Goal: Information Seeking & Learning: Learn about a topic

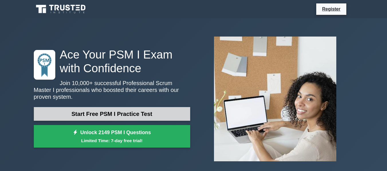
click at [101, 112] on link "Start Free PSM I Practice Test" at bounding box center [112, 114] width 156 height 14
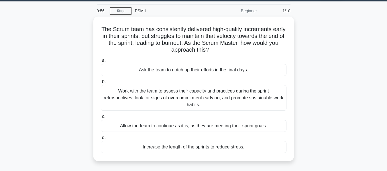
scroll to position [21, 0]
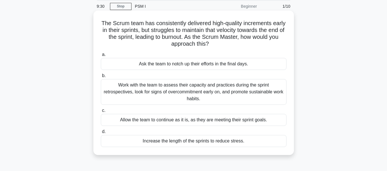
click at [226, 93] on div "Work with the team to assess their capacity and practices during the sprint ret…" at bounding box center [194, 92] width 186 height 26
click at [101, 78] on input "b. Work with the team to assess their capacity and practices during the sprint …" at bounding box center [101, 76] width 0 height 4
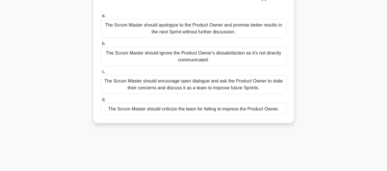
scroll to position [62, 0]
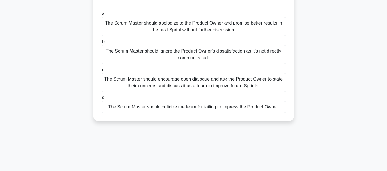
click at [248, 89] on div "The Scrum Master should encourage open dialogue and ask the Product Owner to st…" at bounding box center [194, 82] width 186 height 19
click at [101, 72] on input "c. The Scrum Master should encourage open dialogue and ask the Product Owner to…" at bounding box center [101, 70] width 0 height 4
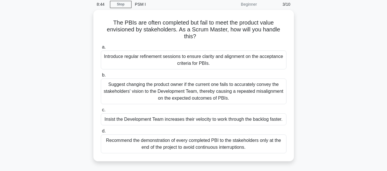
scroll to position [24, 0]
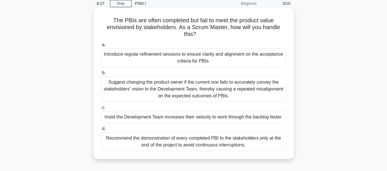
click at [217, 57] on div "Introduce regular refinement sessions to ensure clarity and alignment on the ac…" at bounding box center [194, 57] width 186 height 19
click at [101, 47] on input "a. Introduce regular refinement sessions to ensure clarity and alignment on the…" at bounding box center [101, 45] width 0 height 4
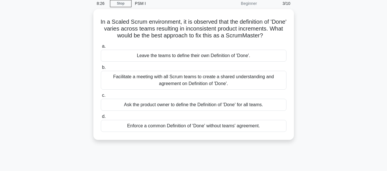
scroll to position [0, 0]
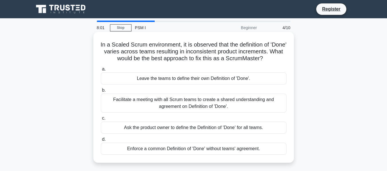
click at [219, 106] on div "Facilitate a meeting with all Scrum teams to create a shared understanding and …" at bounding box center [194, 103] width 186 height 19
click at [101, 92] on input "b. Facilitate a meeting with all Scrum teams to create a shared understanding a…" at bounding box center [101, 91] width 0 height 4
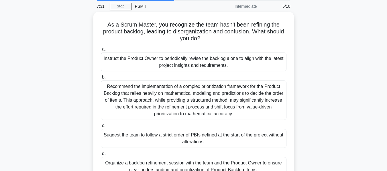
scroll to position [32, 0]
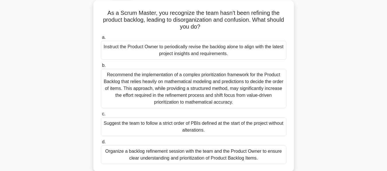
click at [238, 163] on div "Organize a backlog refinement session with the team and the Product Owner to en…" at bounding box center [194, 155] width 186 height 19
click at [101, 144] on input "d. Organize a backlog refinement session with the team and the Product Owner to…" at bounding box center [101, 143] width 0 height 4
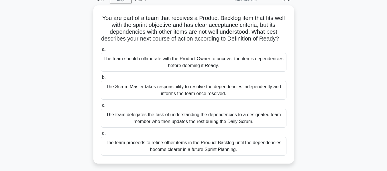
scroll to position [28, 0]
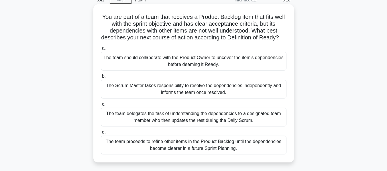
click at [220, 70] on div "The team should collaborate with the Product Owner to uncover the item's depend…" at bounding box center [194, 61] width 186 height 19
click at [101, 50] on input "a. The team should collaborate with the Product Owner to uncover the item's dep…" at bounding box center [101, 49] width 0 height 4
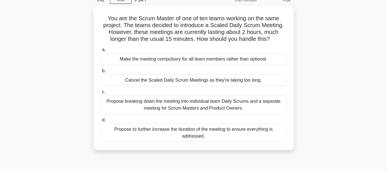
scroll to position [0, 0]
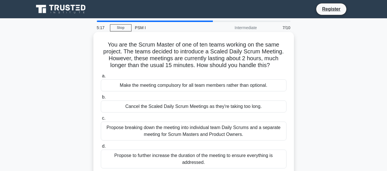
click at [220, 137] on div "Propose breaking down the meeting into individual team Daily Scrums and a separ…" at bounding box center [194, 131] width 186 height 19
click at [101, 121] on input "c. Propose breaking down the meeting into individual team Daily Scrums and a se…" at bounding box center [101, 119] width 0 height 4
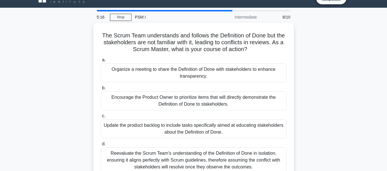
scroll to position [20, 0]
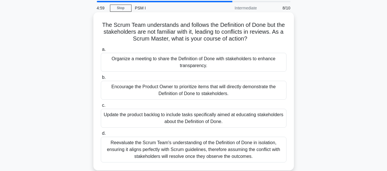
click at [208, 69] on div "Organize a meeting to share the Definition of Done with stakeholders to enhance…" at bounding box center [194, 62] width 186 height 19
click at [101, 52] on input "a. Organize a meeting to share the Definition of Done with stakeholders to enha…" at bounding box center [101, 50] width 0 height 4
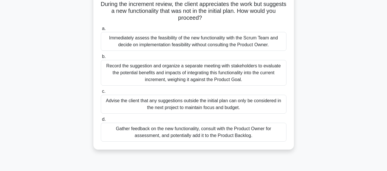
scroll to position [44, 0]
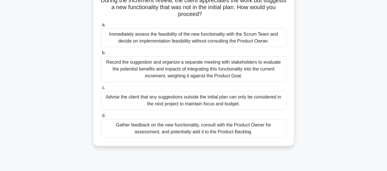
click at [238, 134] on div "Gather feedback on the new functionality, consult with the Product Owner for as…" at bounding box center [194, 128] width 186 height 19
click at [101, 118] on input "d. Gather feedback on the new functionality, consult with the Product Owner for…" at bounding box center [101, 116] width 0 height 4
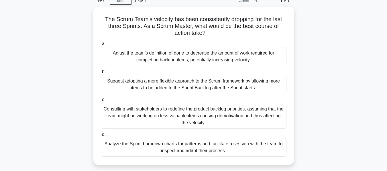
scroll to position [52, 0]
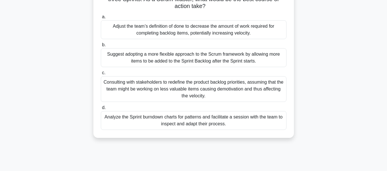
click at [168, 94] on div "Consulting with stakeholders to redefine the product backlog priorities, assumi…" at bounding box center [194, 89] width 186 height 26
click at [101, 75] on input "c. Consulting with stakeholders to redefine the product backlog priorities, ass…" at bounding box center [101, 73] width 0 height 4
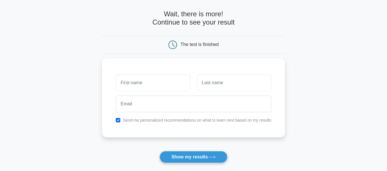
scroll to position [23, 0]
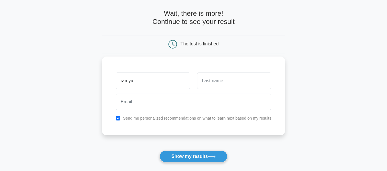
type input "ramya"
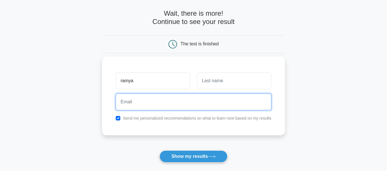
click at [189, 106] on input "email" at bounding box center [193, 102] width 155 height 17
type input "ramyaa.funny@gmail.com"
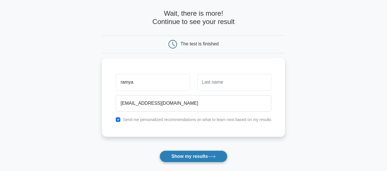
click at [193, 158] on button "Show my results" at bounding box center [193, 157] width 68 height 12
type input "maya"
click at [184, 158] on button "Show my results" at bounding box center [193, 157] width 68 height 12
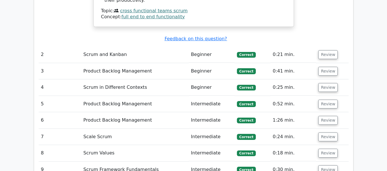
scroll to position [779, 0]
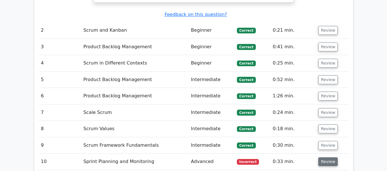
click at [329, 158] on button "Review" at bounding box center [327, 162] width 19 height 9
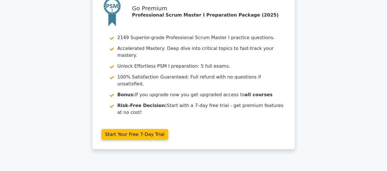
scroll to position [0, 0]
